Goal: Information Seeking & Learning: Find specific page/section

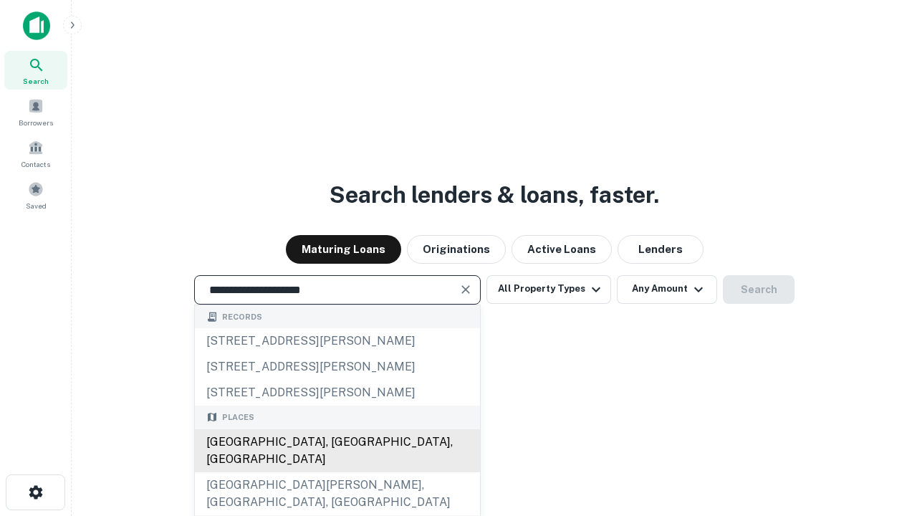
click at [337, 472] on div "[GEOGRAPHIC_DATA], [GEOGRAPHIC_DATA], [GEOGRAPHIC_DATA]" at bounding box center [337, 450] width 285 height 43
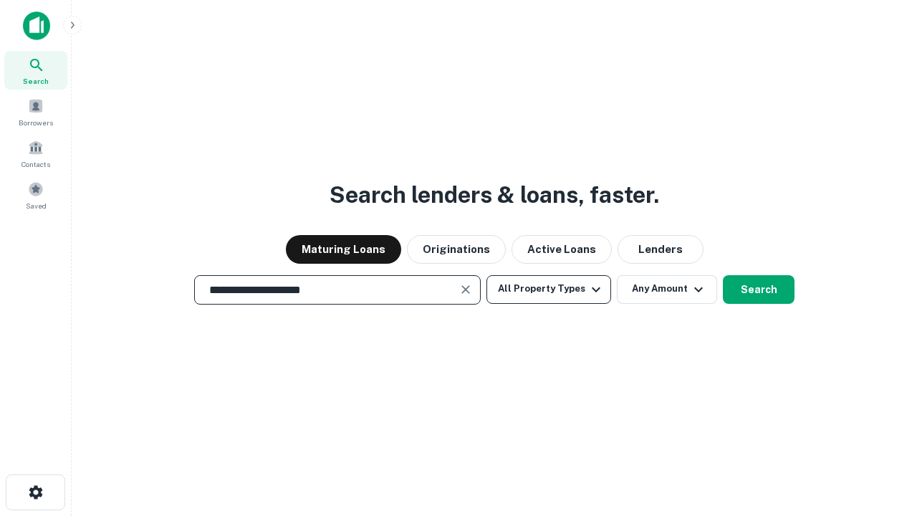
type input "**********"
click at [549, 289] on button "All Property Types" at bounding box center [549, 289] width 125 height 29
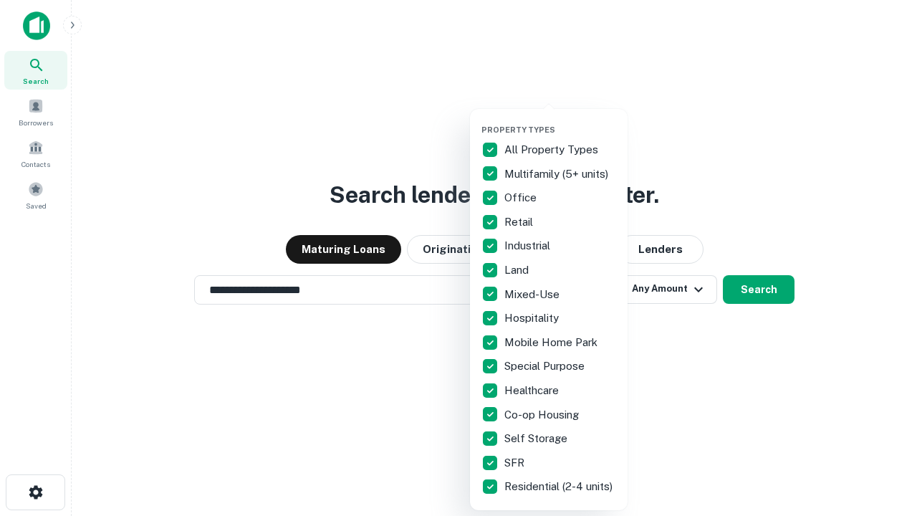
click at [560, 120] on button "button" at bounding box center [561, 120] width 158 height 1
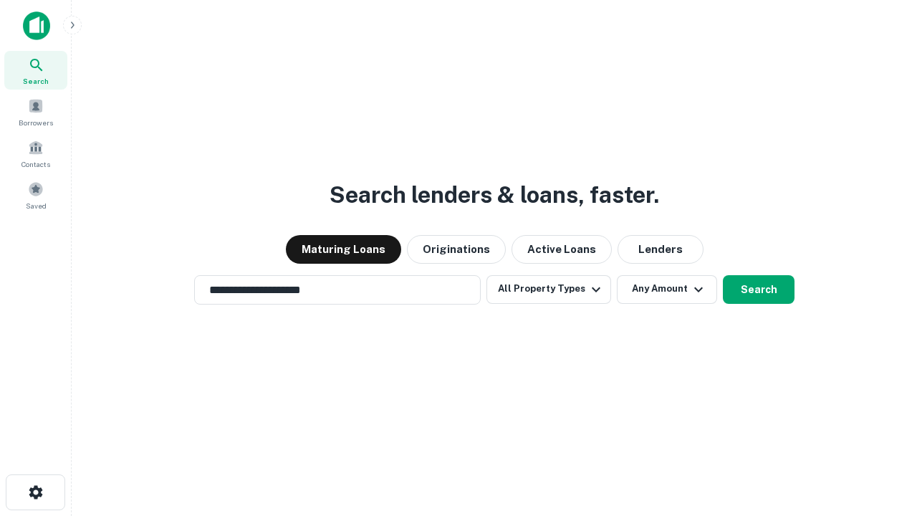
scroll to position [22, 0]
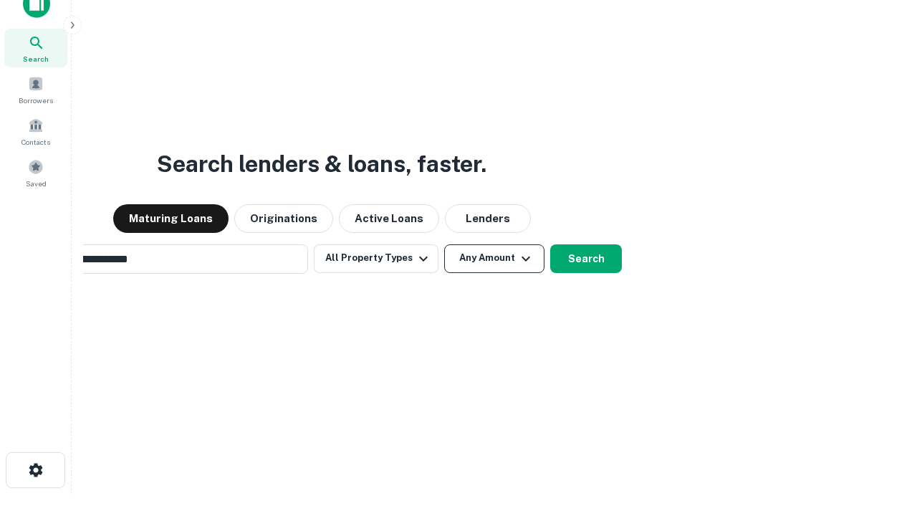
click at [444, 244] on button "Any Amount" at bounding box center [494, 258] width 100 height 29
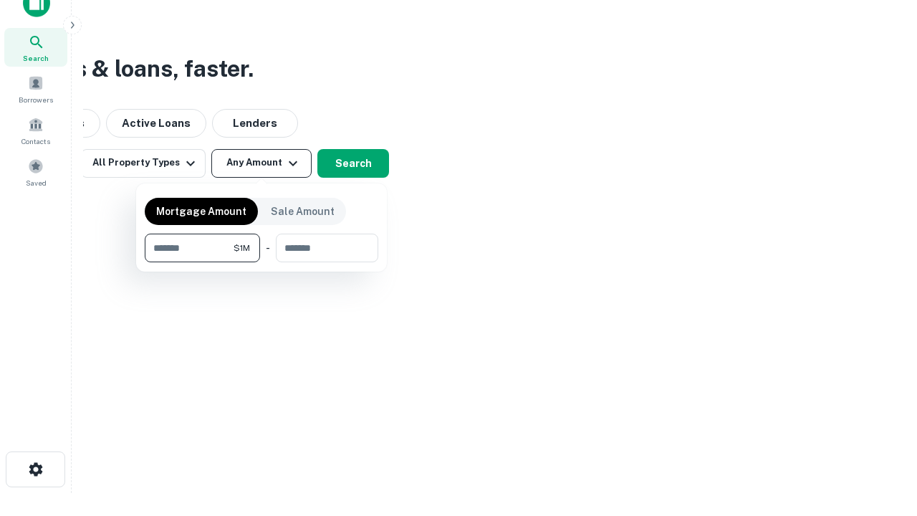
type input "*******"
click at [262, 262] on button "button" at bounding box center [262, 262] width 234 height 1
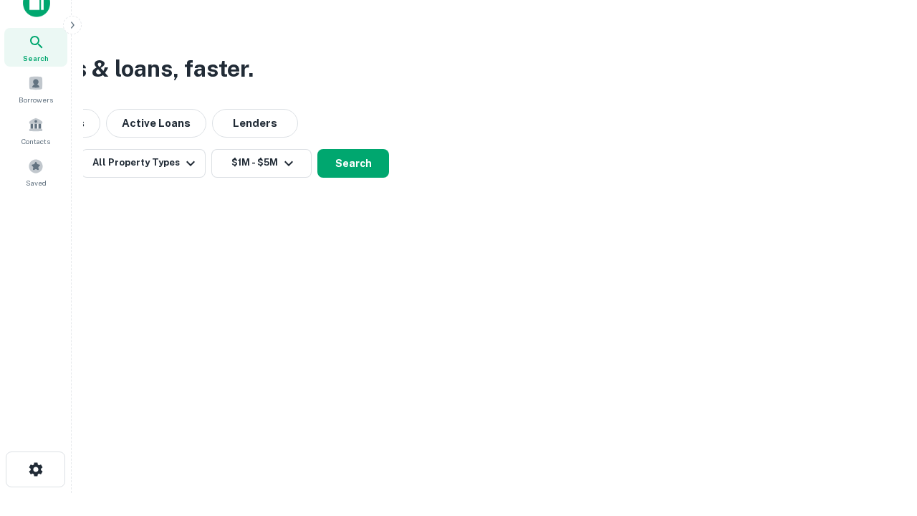
scroll to position [22, 0]
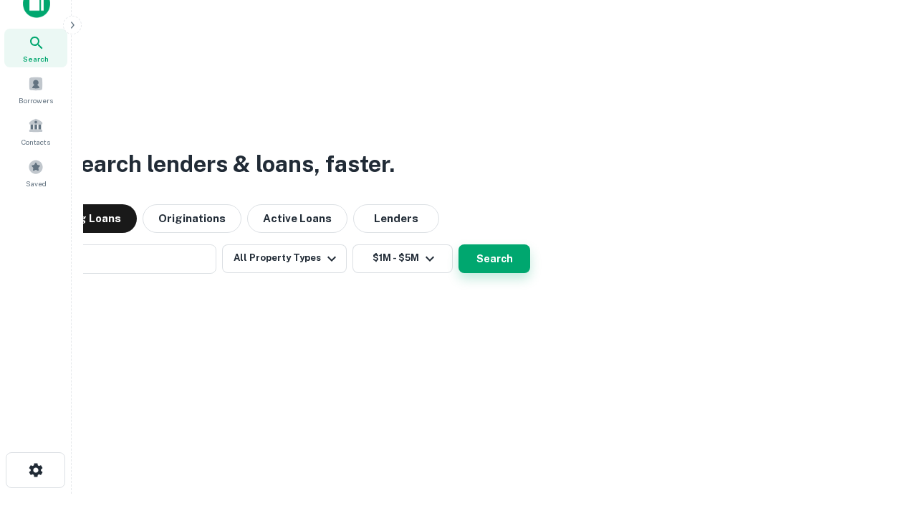
click at [459, 244] on button "Search" at bounding box center [495, 258] width 72 height 29
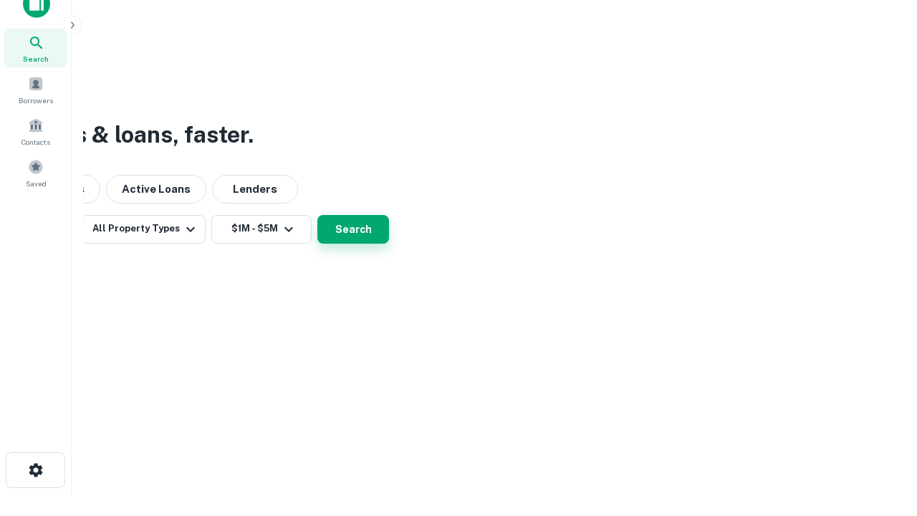
scroll to position [23, 0]
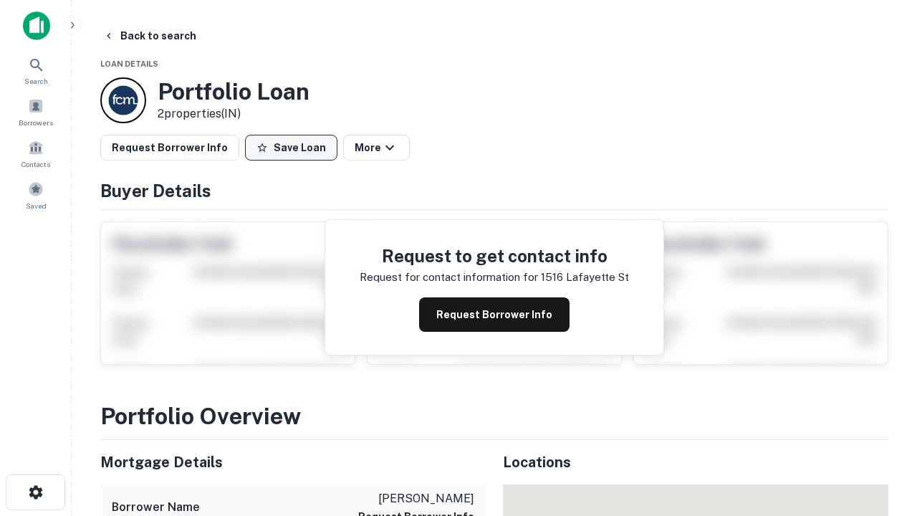
click at [291, 148] on button "Save Loan" at bounding box center [291, 148] width 92 height 26
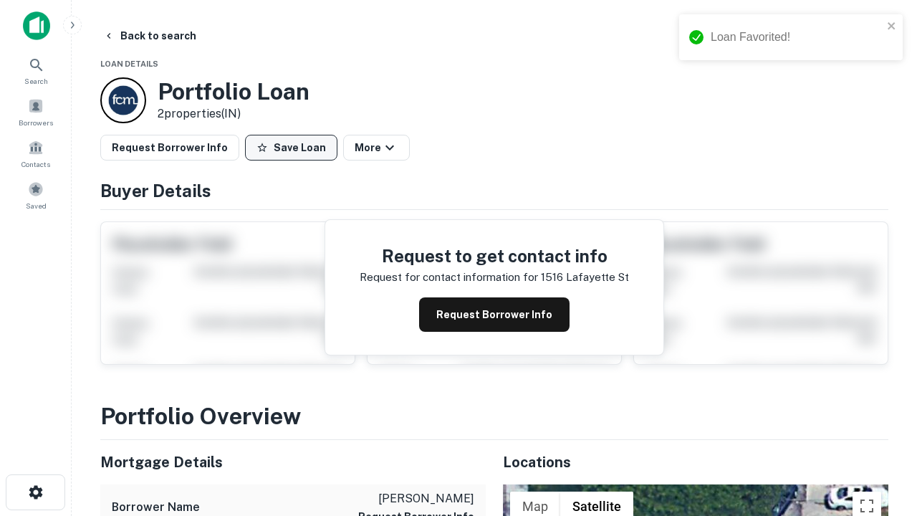
click at [295, 148] on button "Save Loan" at bounding box center [291, 148] width 92 height 26
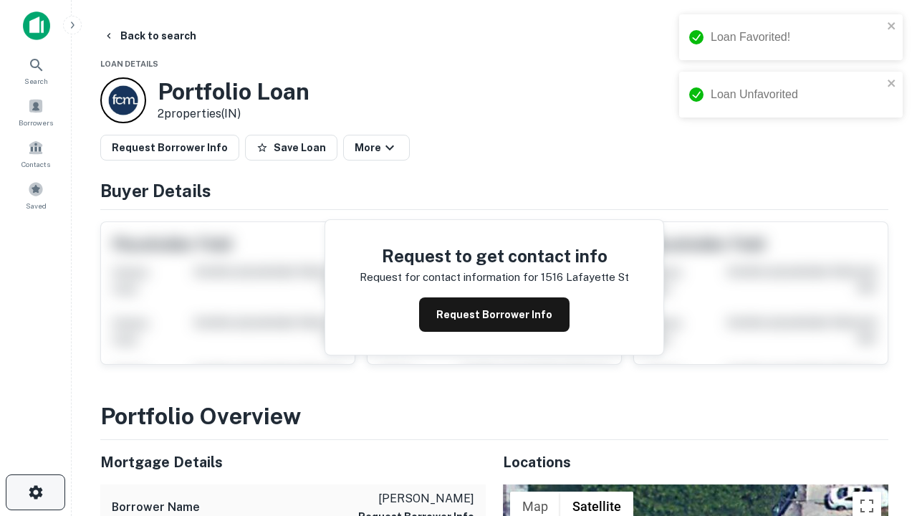
click at [35, 492] on icon "button" at bounding box center [35, 492] width 17 height 17
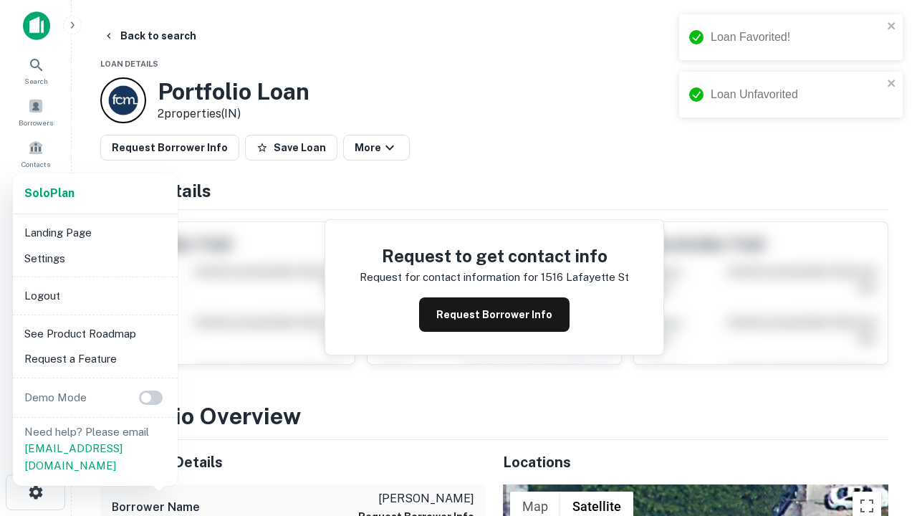
click at [95, 295] on li "Logout" at bounding box center [95, 296] width 153 height 26
